Goal: Task Accomplishment & Management: Manage account settings

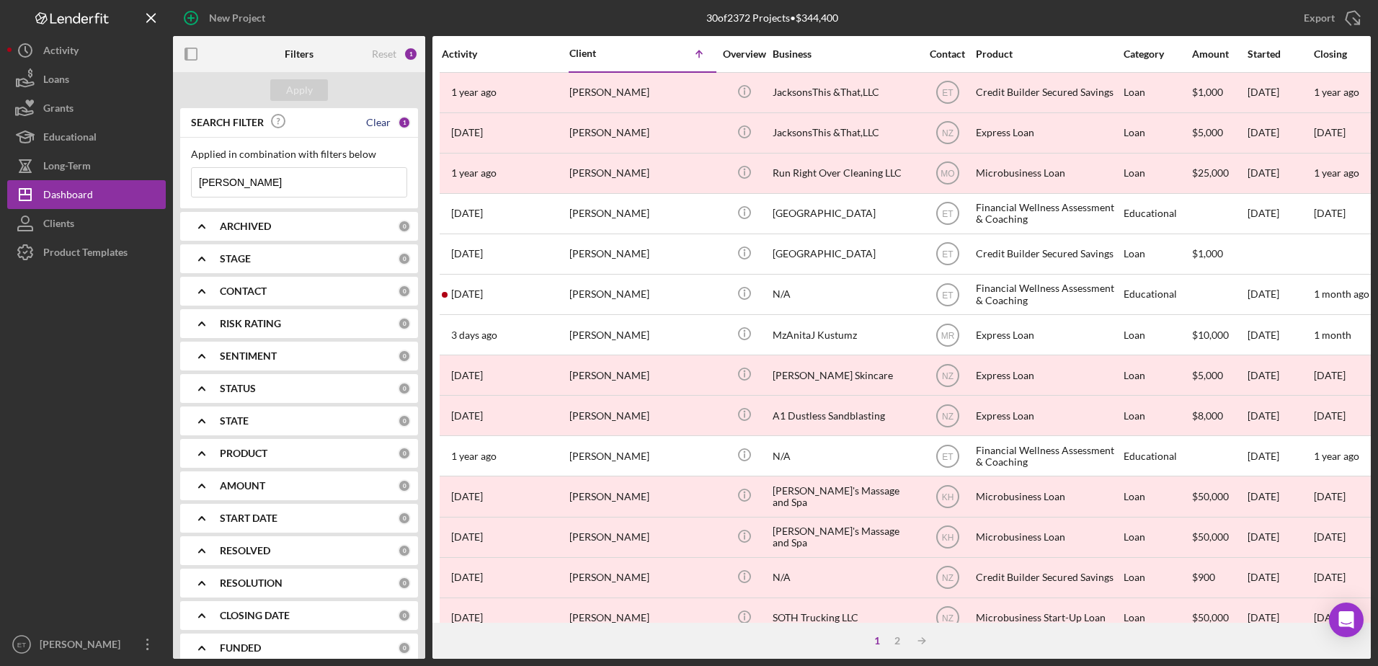
click at [383, 120] on div "Clear" at bounding box center [378, 123] width 25 height 12
click at [391, 56] on div "Reset" at bounding box center [384, 54] width 25 height 12
click at [377, 292] on div "Clear" at bounding box center [378, 291] width 25 height 12
click at [380, 226] on div "Clear" at bounding box center [378, 227] width 25 height 12
click at [80, 164] on div "Long-Term" at bounding box center [67, 167] width 48 height 32
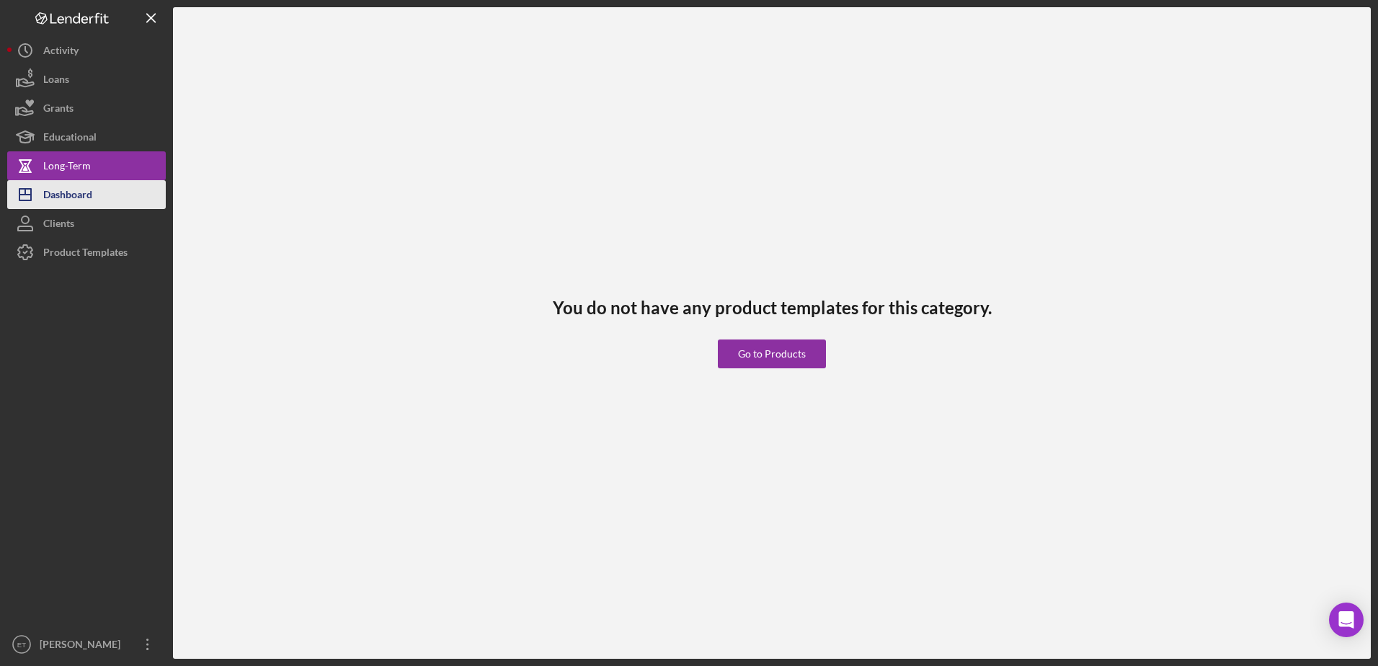
click at [79, 192] on div "Dashboard" at bounding box center [67, 196] width 49 height 32
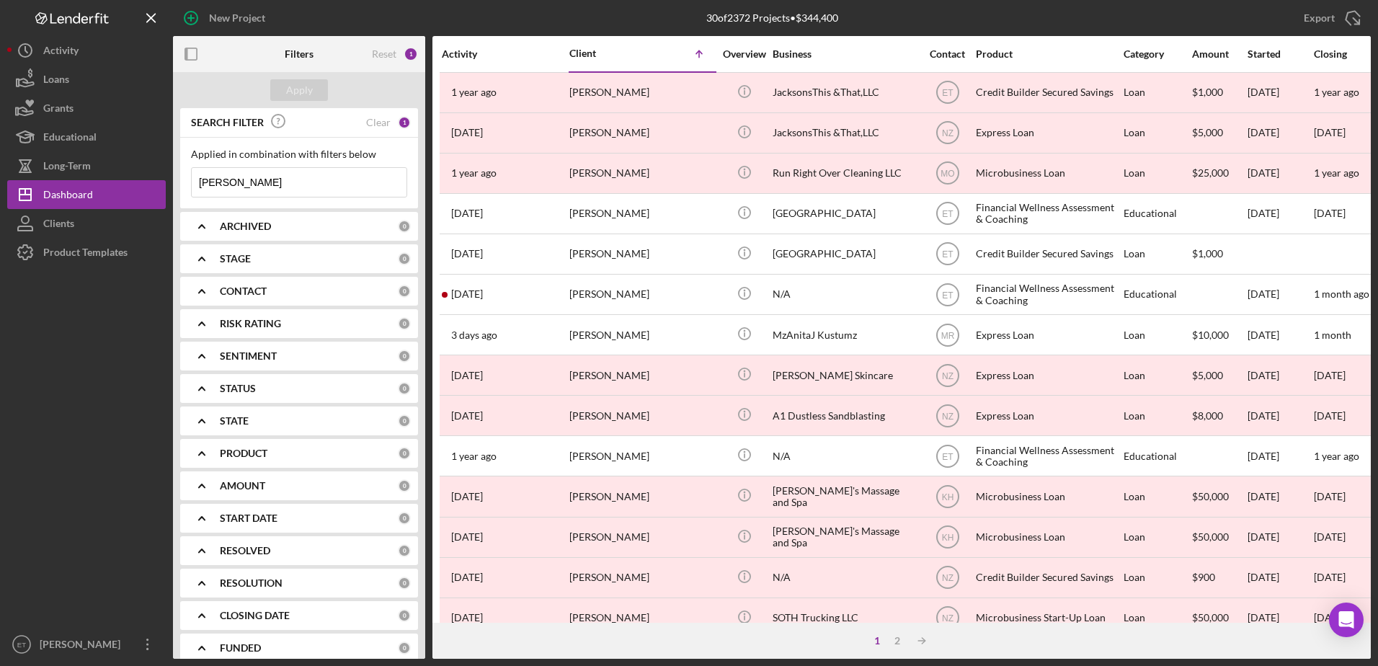
click at [484, 56] on div "Activity" at bounding box center [505, 54] width 126 height 12
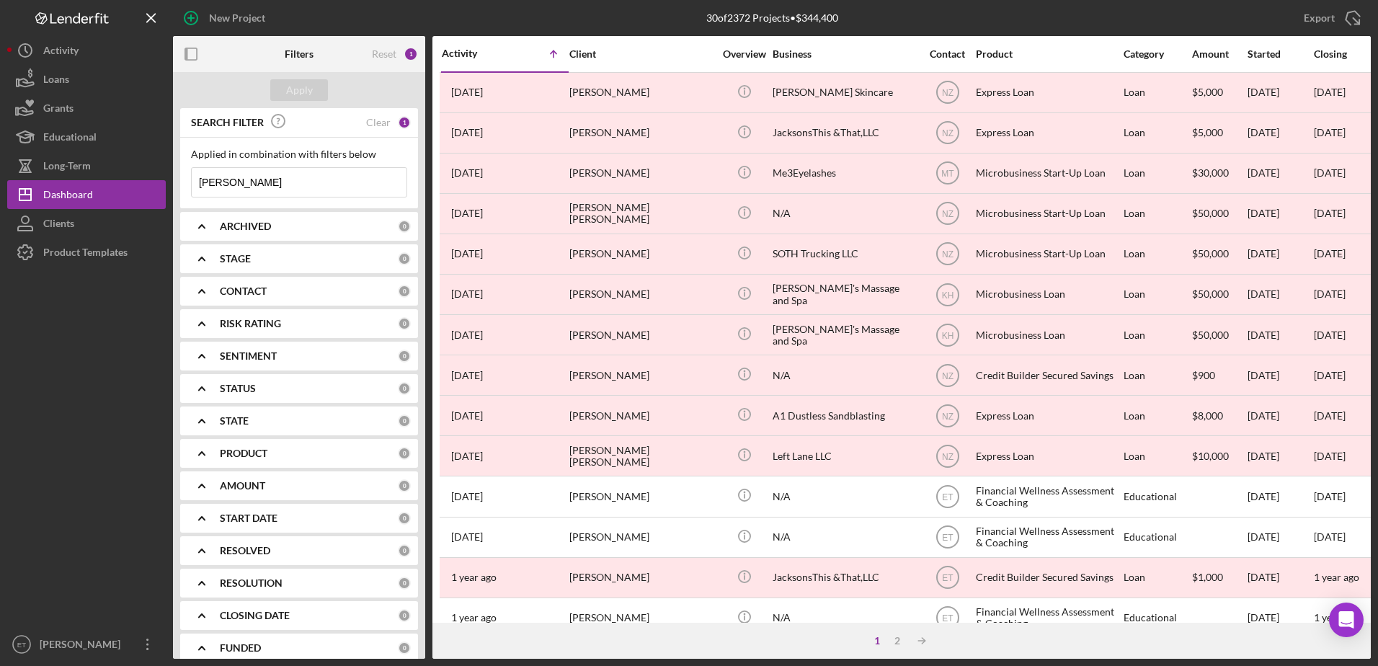
click at [484, 56] on div "Activity" at bounding box center [473, 54] width 63 height 12
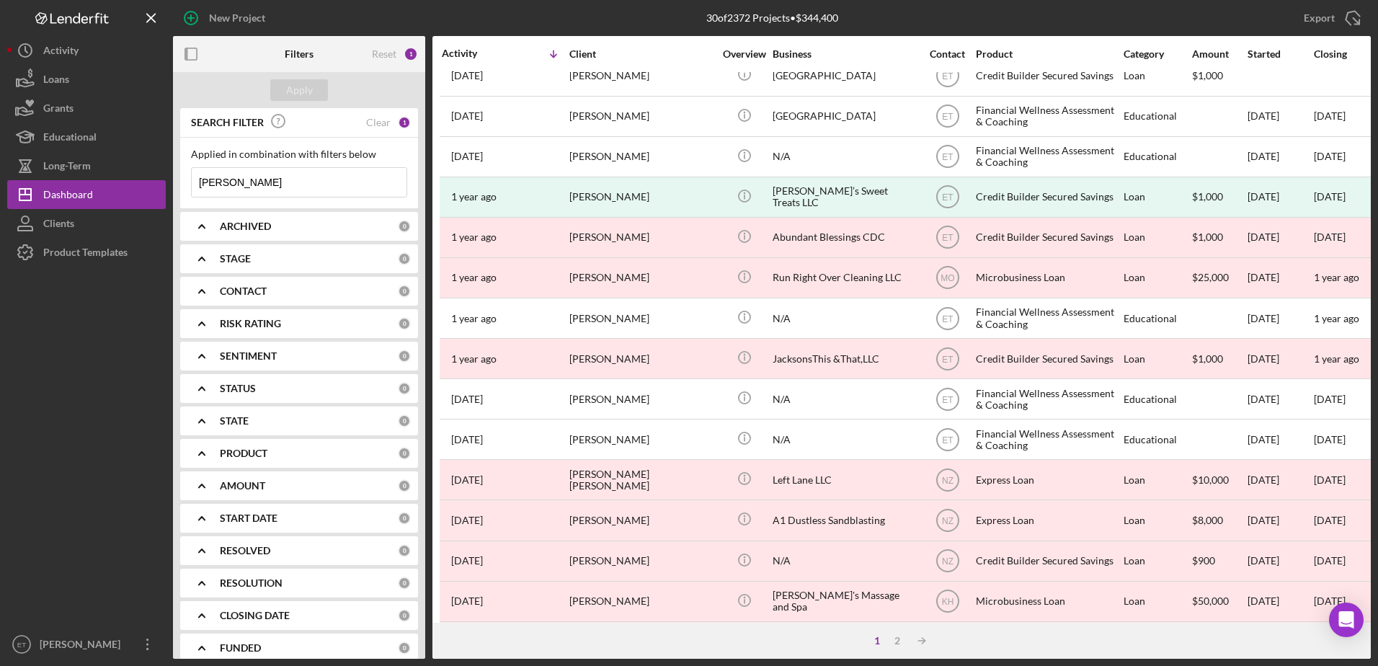
scroll to position [479, 0]
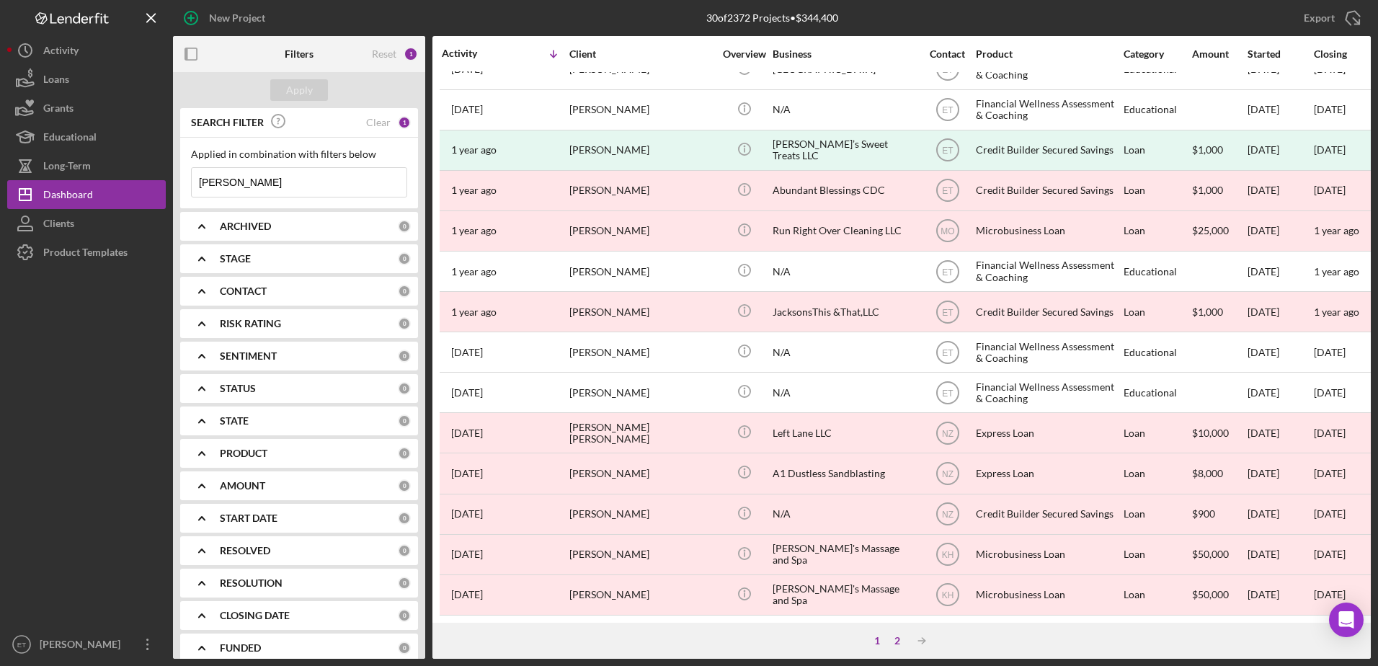
click at [545, 572] on div "2" at bounding box center [897, 641] width 20 height 12
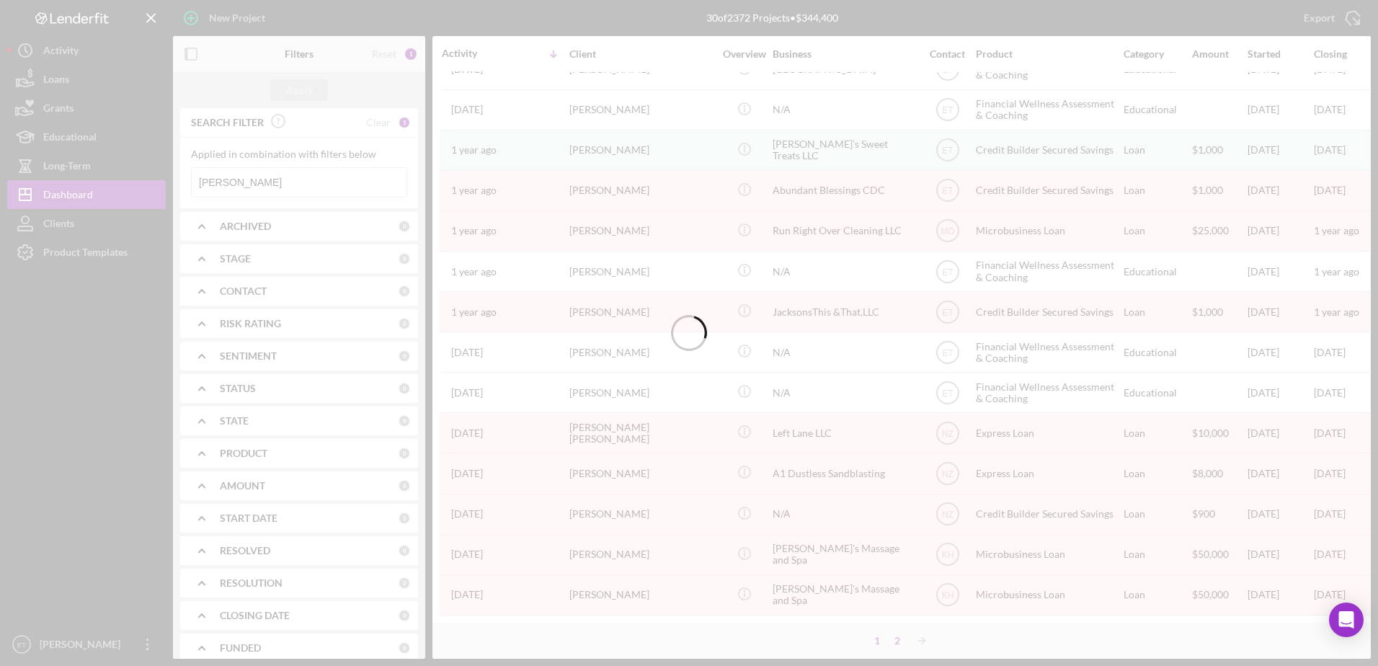
scroll to position [0, 0]
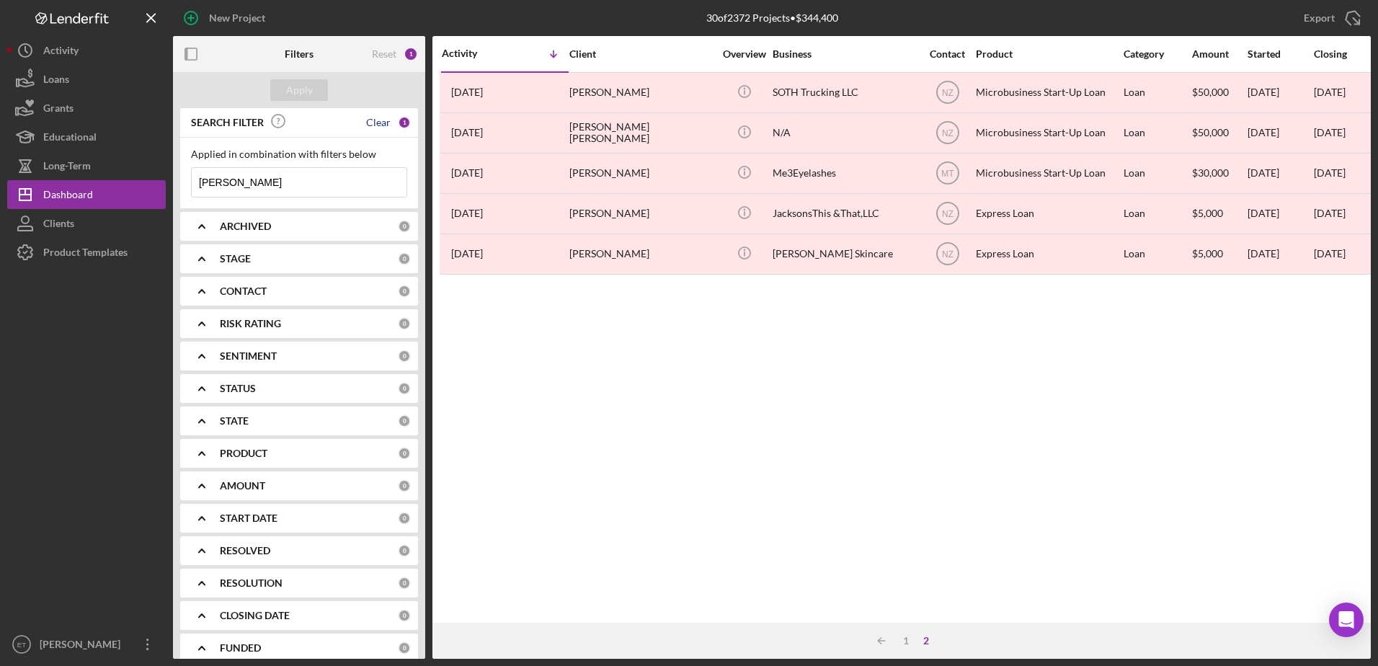
click at [378, 124] on div "Clear" at bounding box center [378, 123] width 25 height 12
click at [383, 53] on div "Reset" at bounding box center [384, 54] width 25 height 12
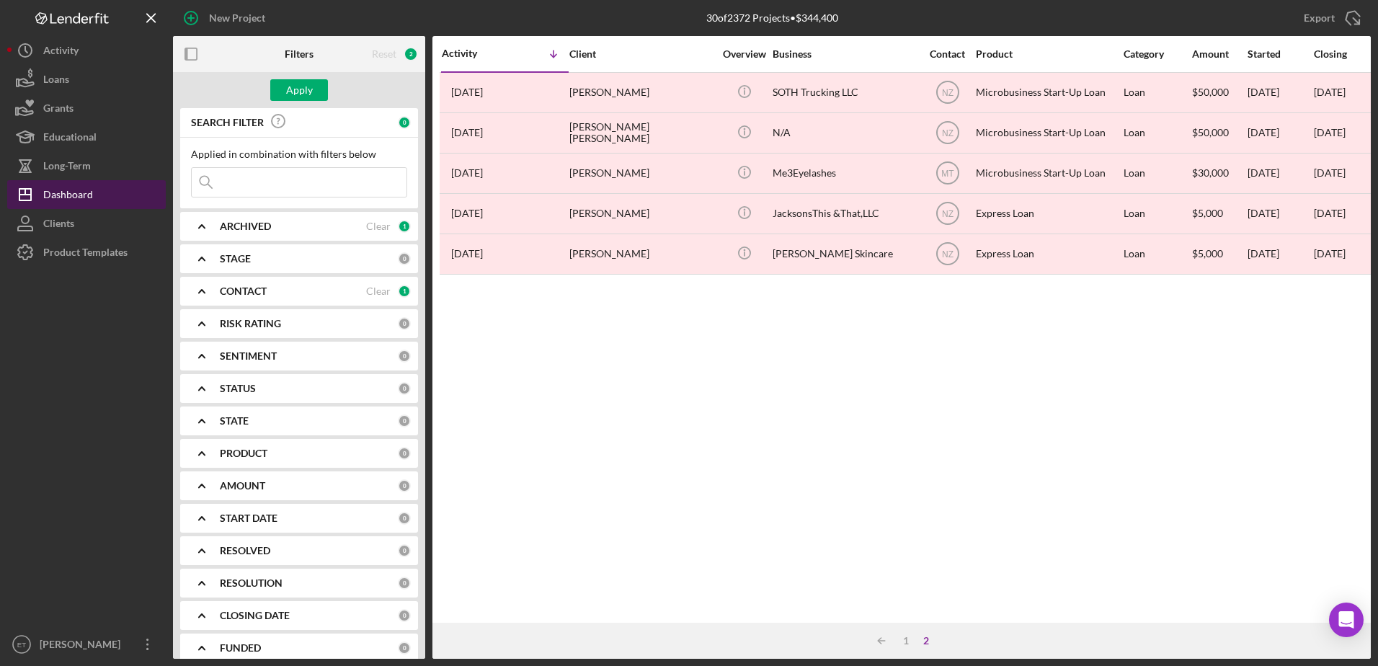
click at [94, 192] on button "Icon/Dashboard Dashboard" at bounding box center [86, 194] width 159 height 29
click at [381, 231] on div "Clear" at bounding box center [378, 227] width 25 height 12
click at [378, 293] on div "Clear" at bounding box center [378, 291] width 25 height 12
click at [304, 88] on div "Apply" at bounding box center [299, 90] width 27 height 22
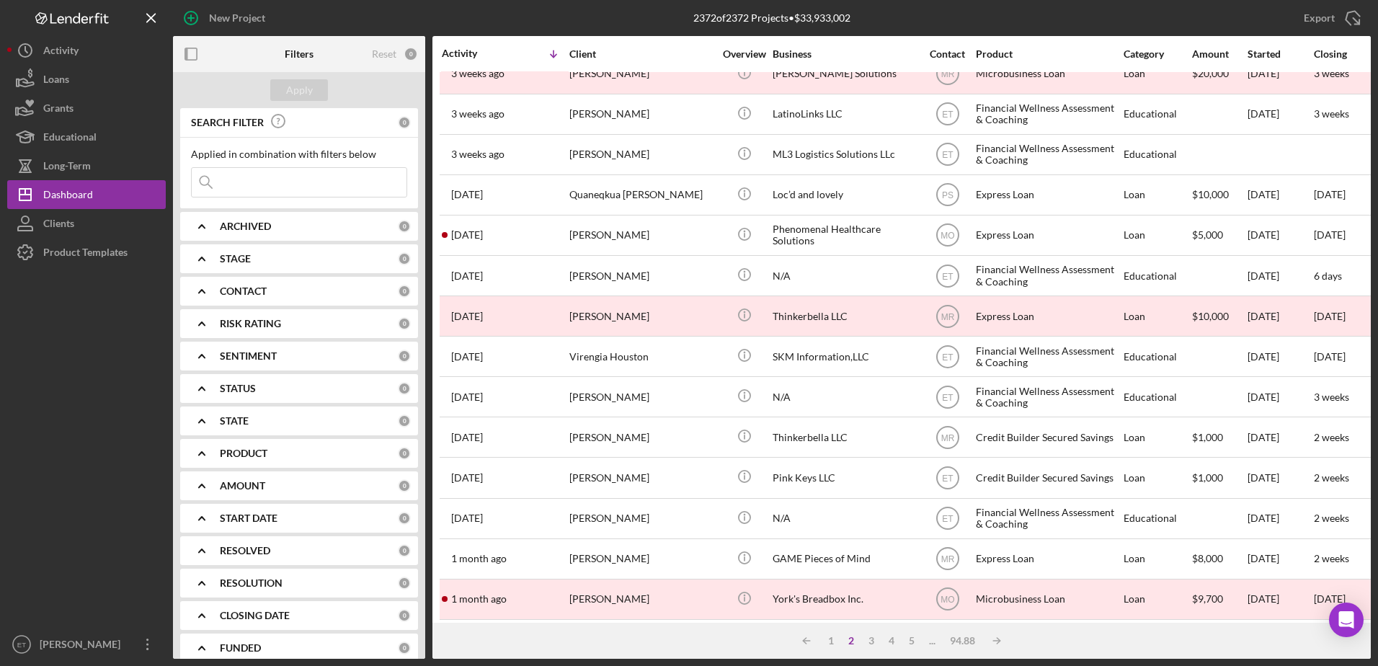
scroll to position [479, 0]
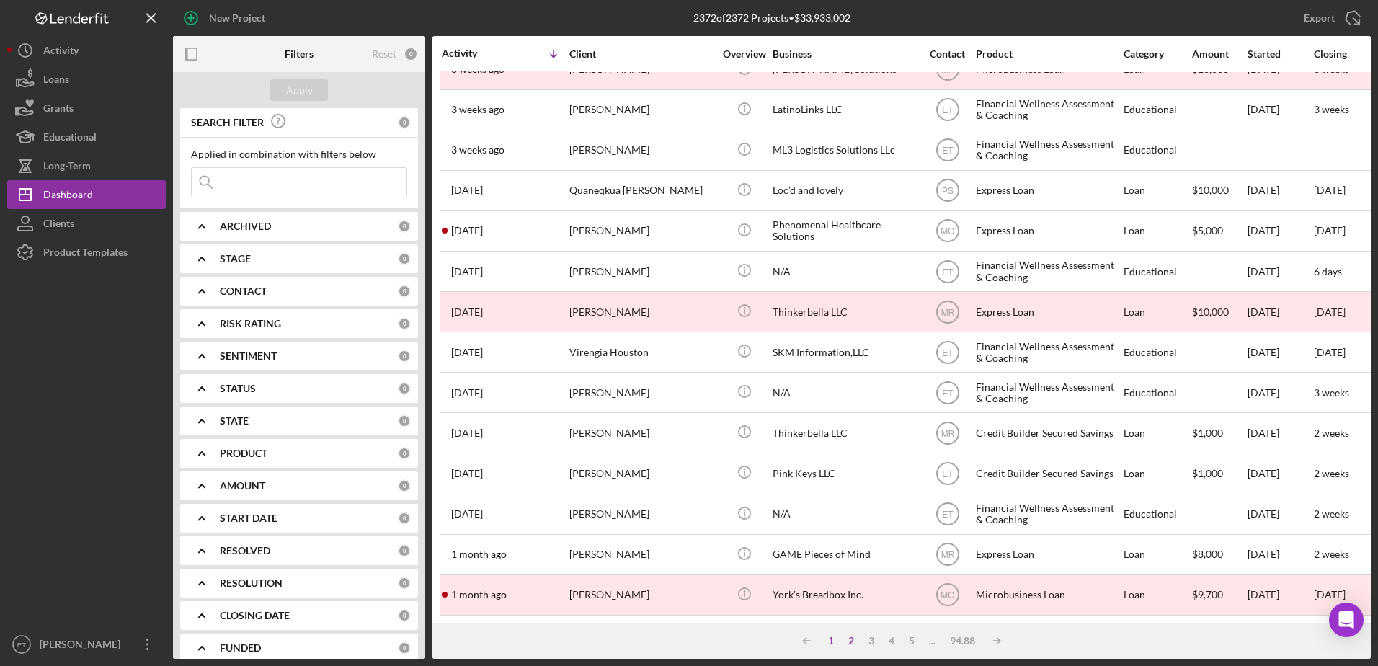
click at [545, 572] on div "1" at bounding box center [831, 641] width 20 height 12
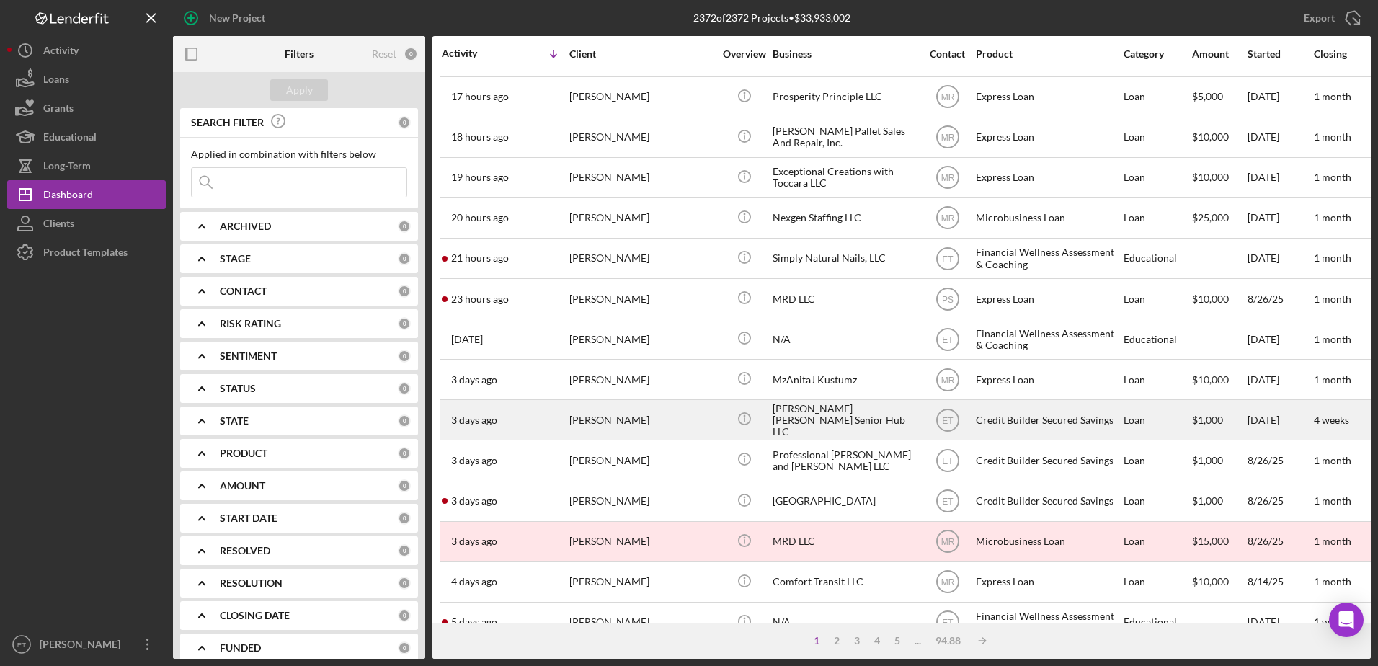
scroll to position [0, 0]
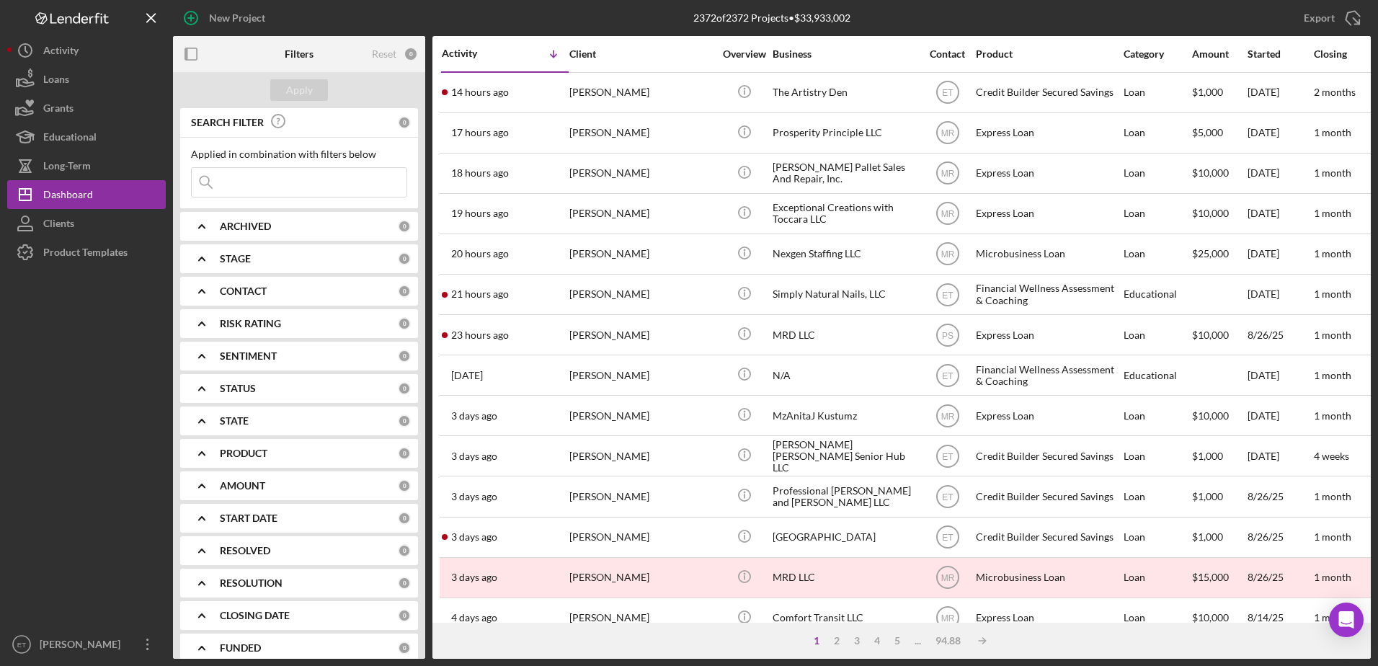
click at [314, 457] on div "PRODUCT" at bounding box center [309, 454] width 178 height 12
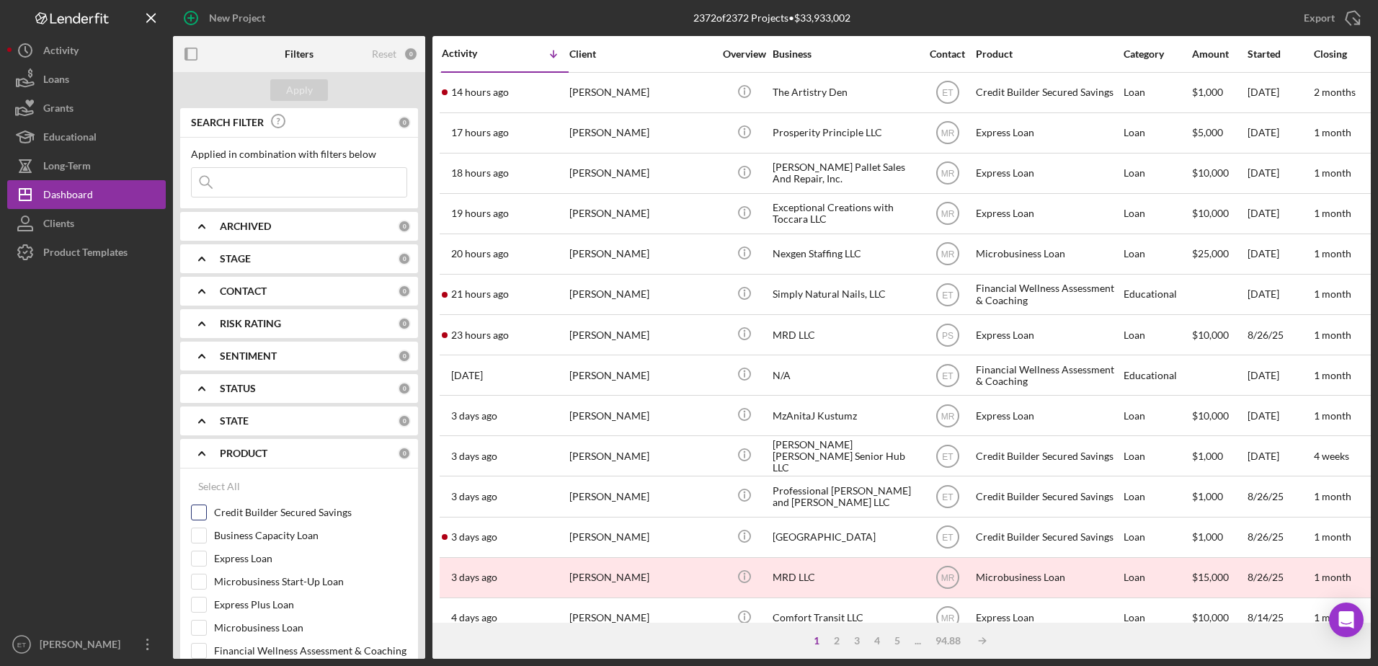
click at [272, 520] on div "Credit Builder Secured Savings" at bounding box center [299, 516] width 216 height 23
click at [208, 513] on div "Credit Builder Secured Savings" at bounding box center [299, 516] width 216 height 23
click at [198, 513] on input "Credit Builder Secured Savings" at bounding box center [199, 512] width 14 height 14
checkbox input "true"
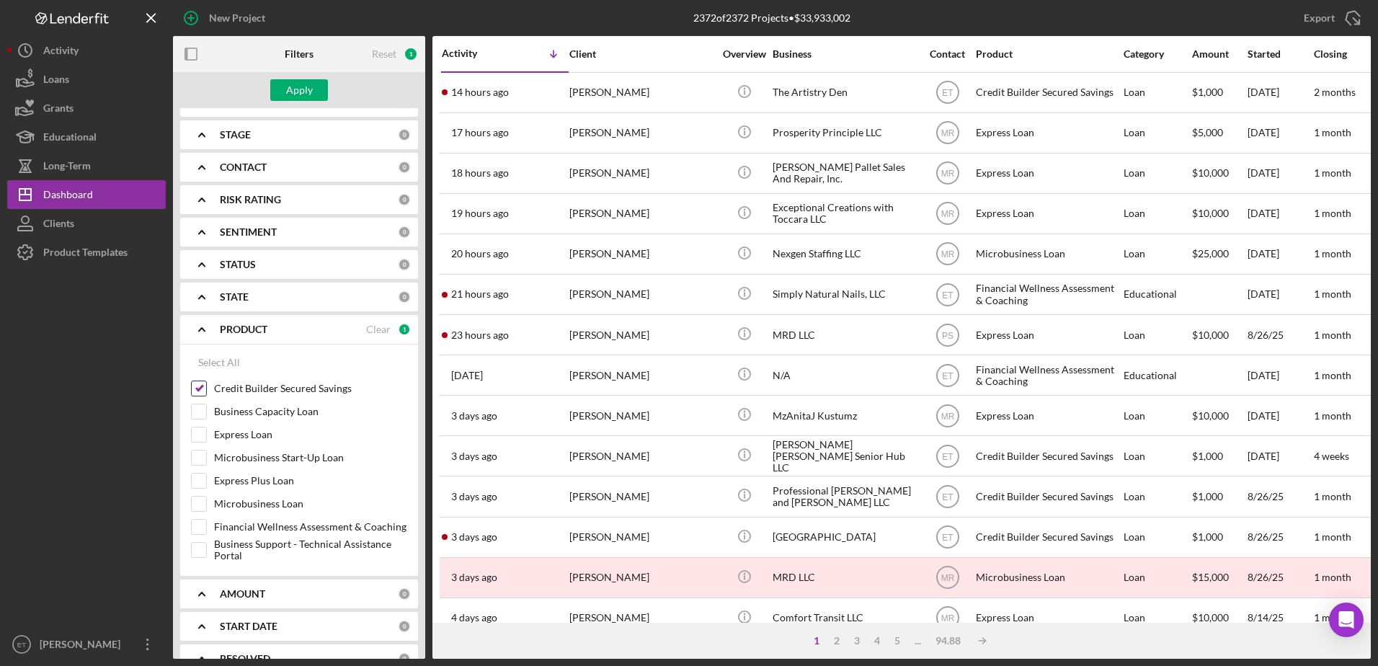
scroll to position [125, 0]
click at [303, 92] on div "Apply" at bounding box center [299, 90] width 27 height 22
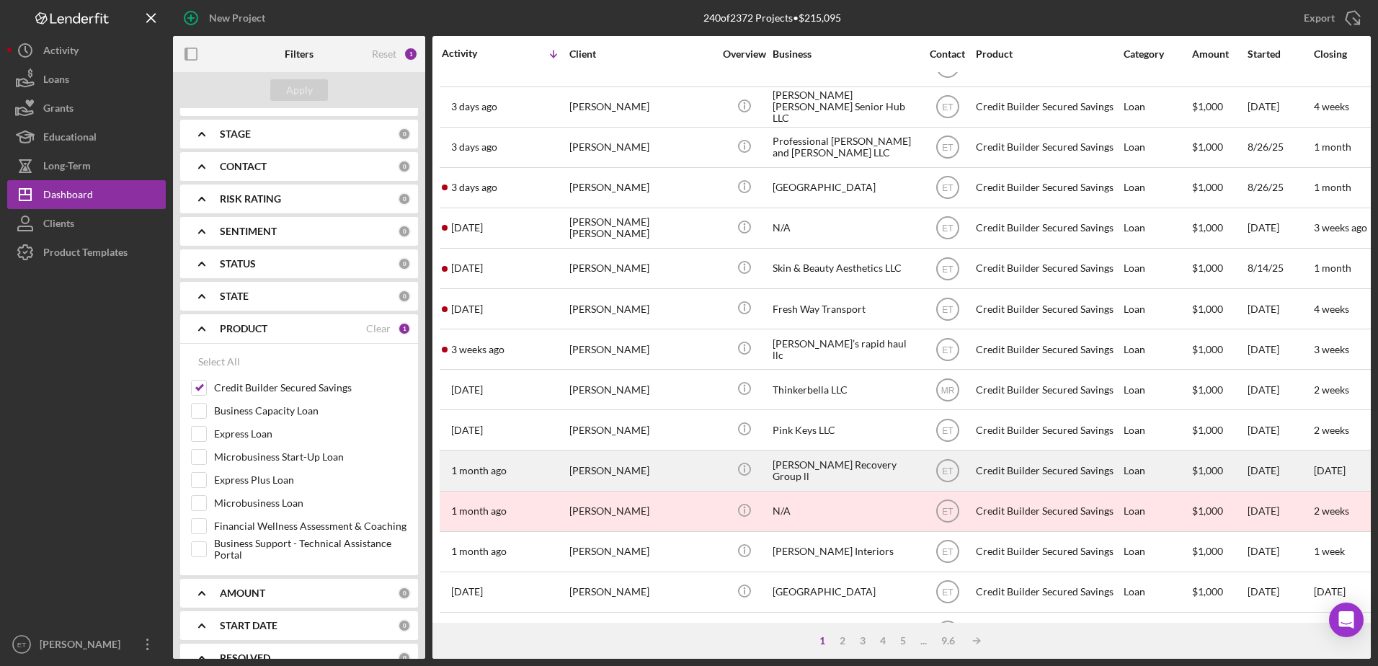
scroll to position [0, 0]
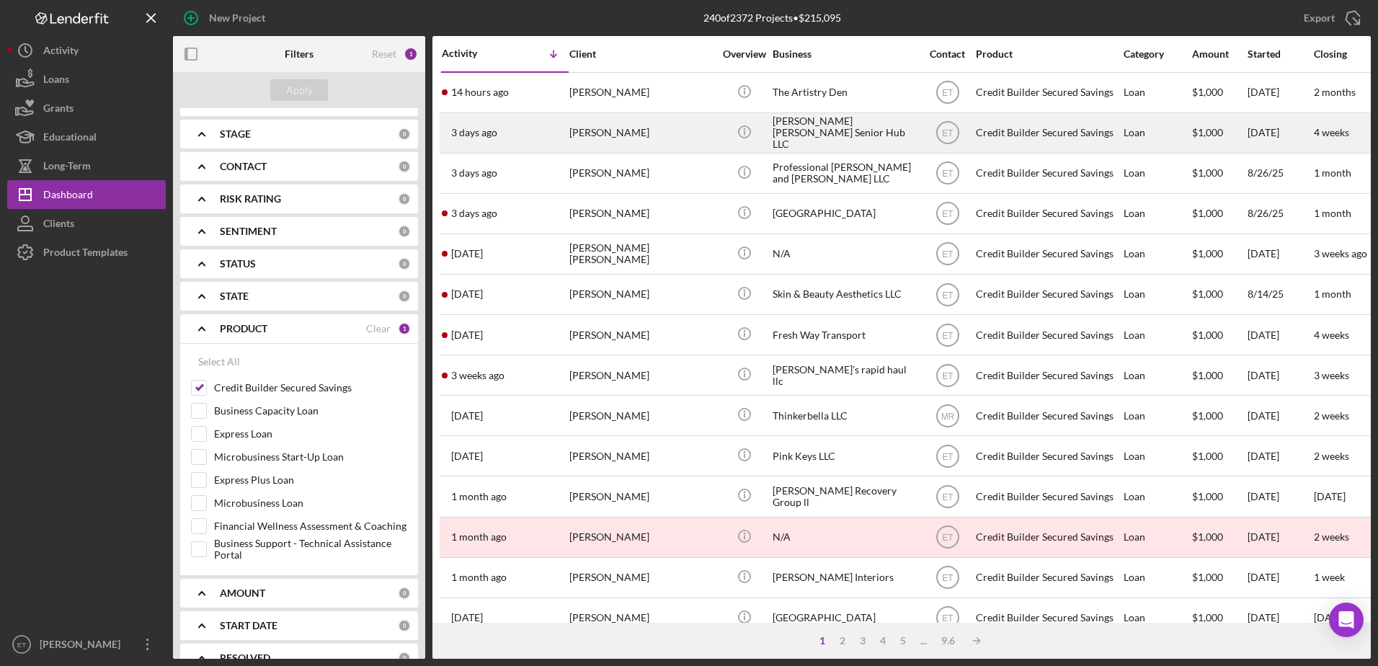
click at [545, 138] on div "[PERSON_NAME]" at bounding box center [641, 133] width 144 height 38
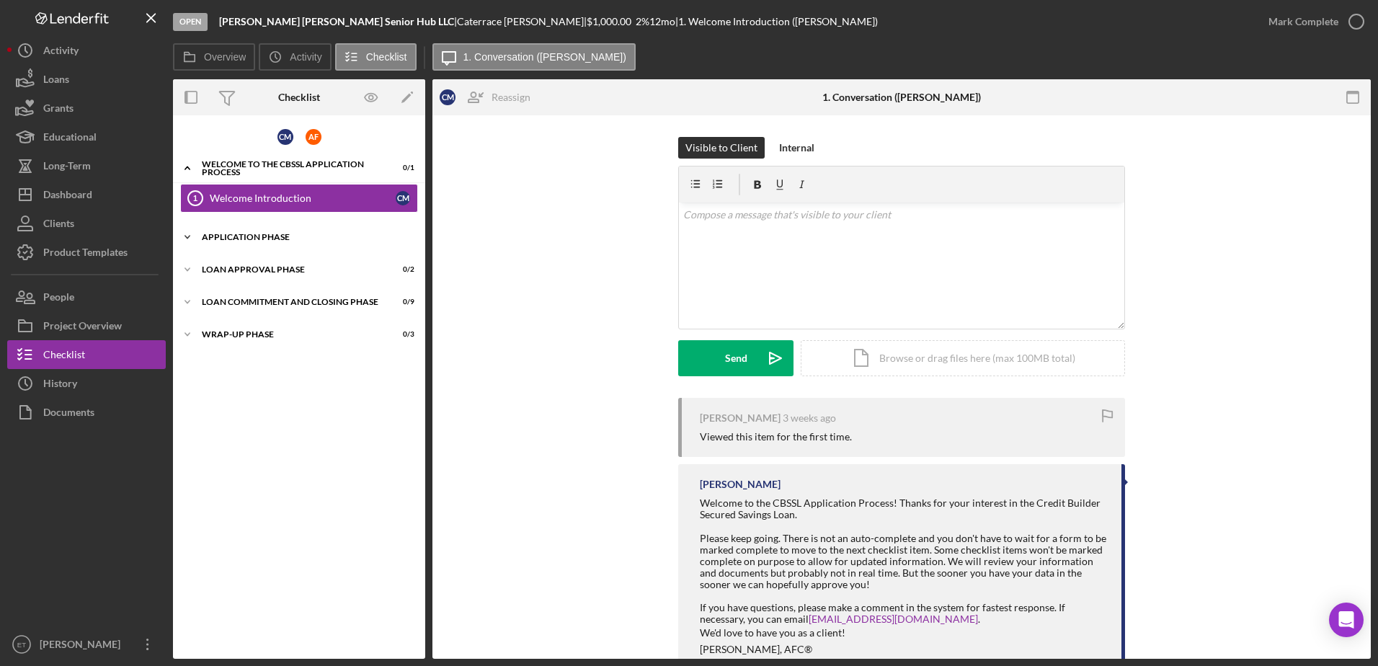
click at [238, 235] on div "Application Phase" at bounding box center [304, 237] width 205 height 9
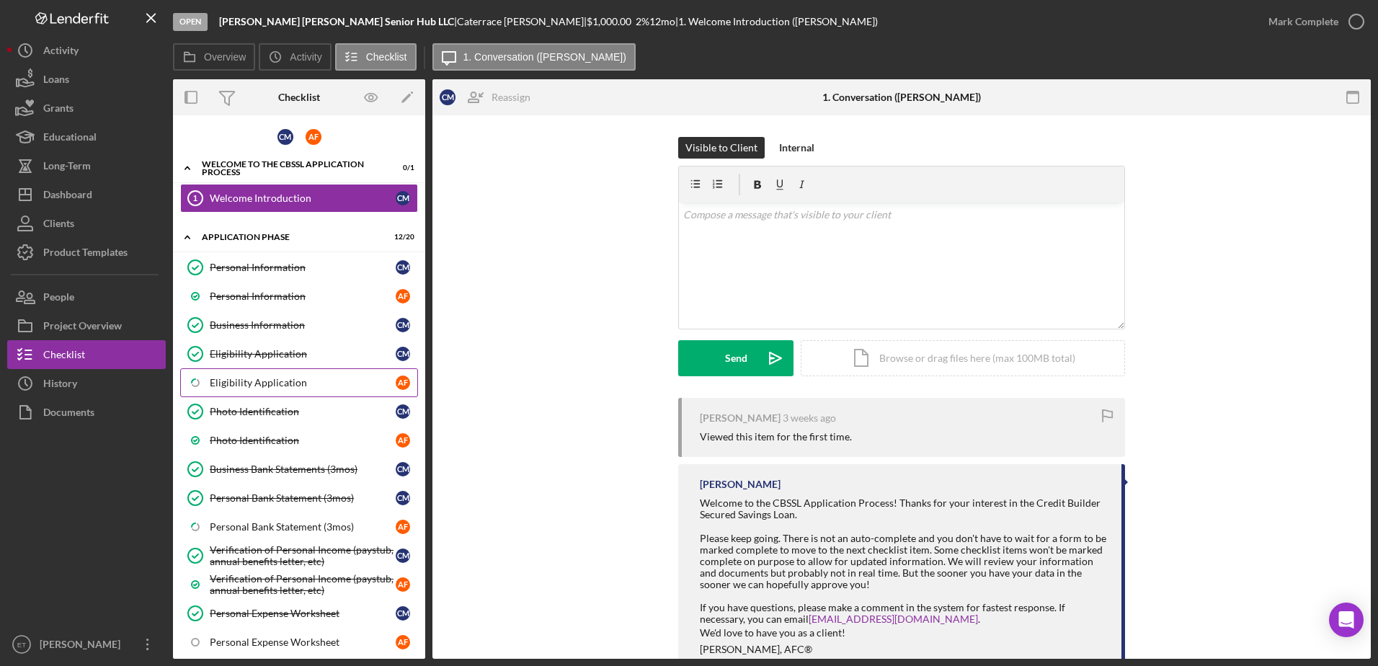
click at [263, 386] on div "Eligibility Application" at bounding box center [303, 383] width 186 height 12
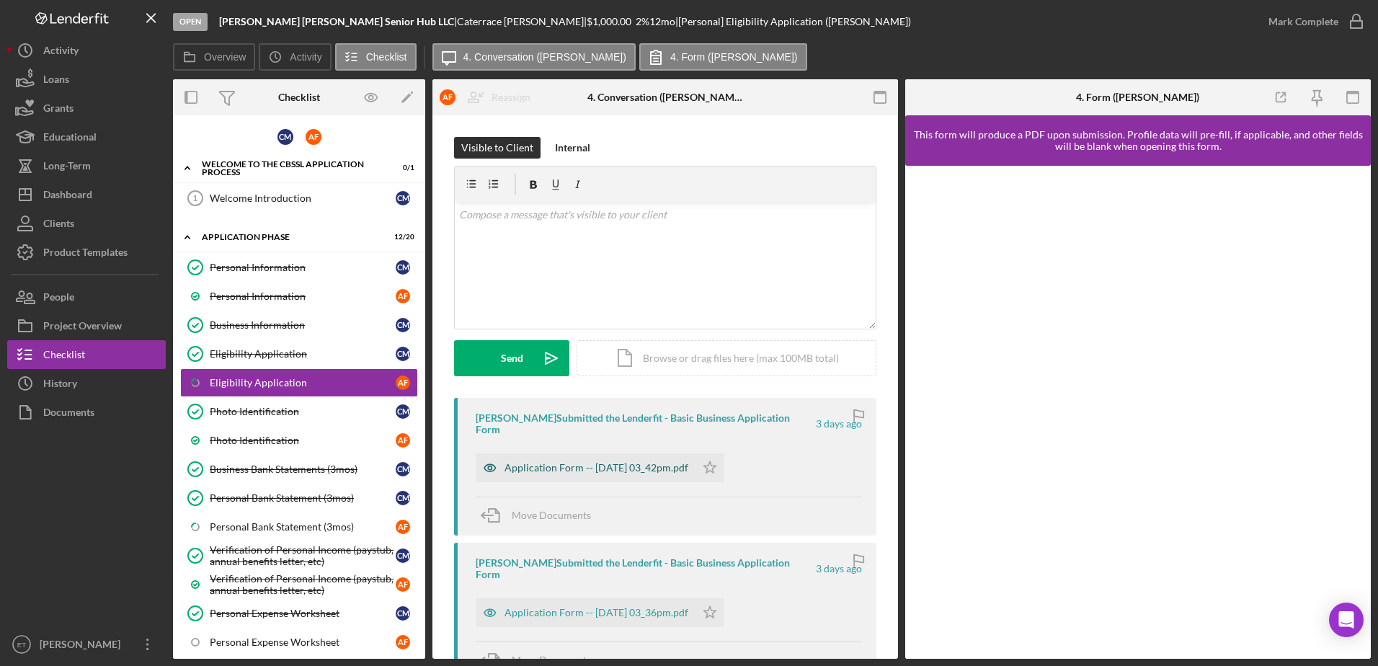
click at [489, 464] on icon "button" at bounding box center [490, 467] width 12 height 7
